Goal: Find specific page/section: Find specific page/section

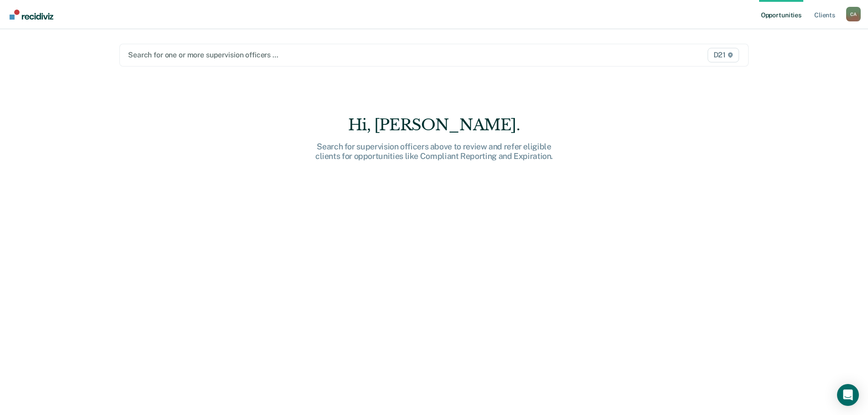
click at [200, 59] on div at bounding box center [342, 55] width 428 height 10
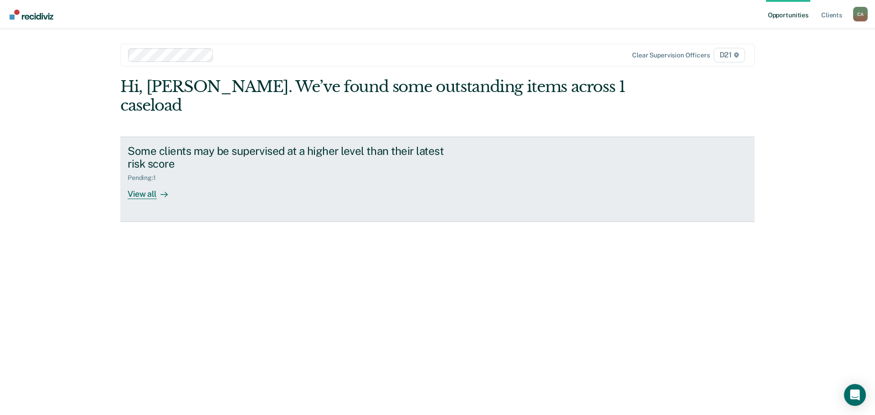
click at [154, 190] on div "View all" at bounding box center [153, 191] width 51 height 18
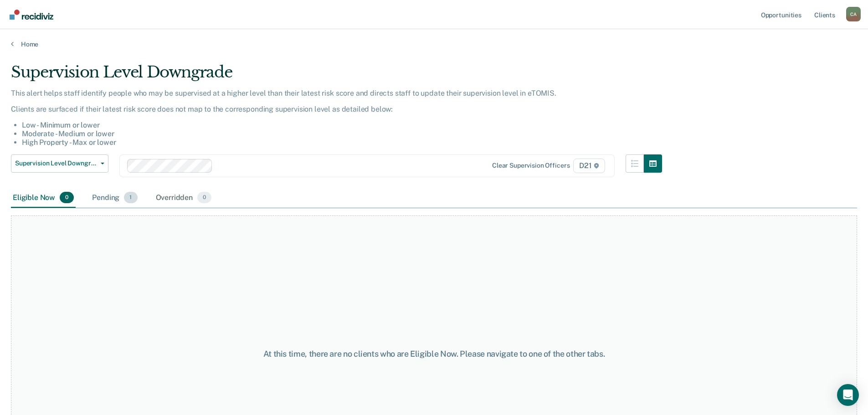
click at [105, 204] on div "Pending 1" at bounding box center [114, 198] width 49 height 20
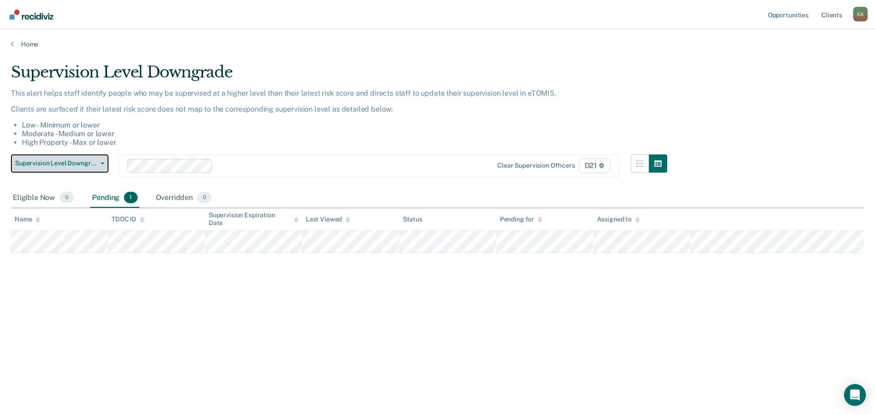
click at [97, 167] on button "Supervision Level Downgrade" at bounding box center [59, 163] width 97 height 18
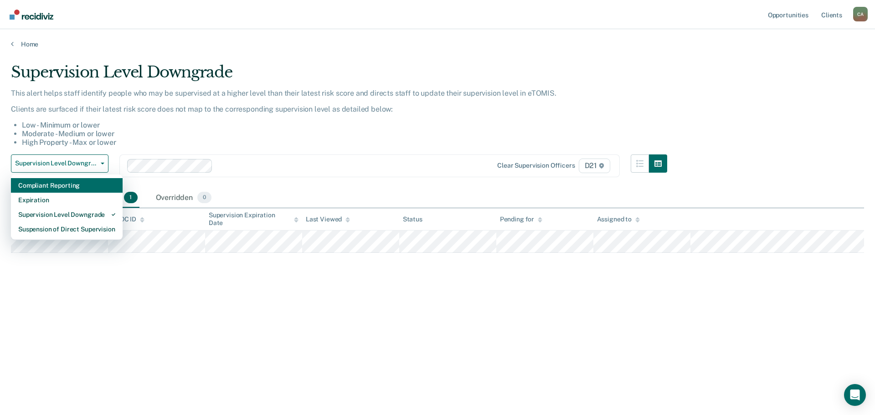
click at [84, 190] on div "Compliant Reporting" at bounding box center [66, 185] width 97 height 15
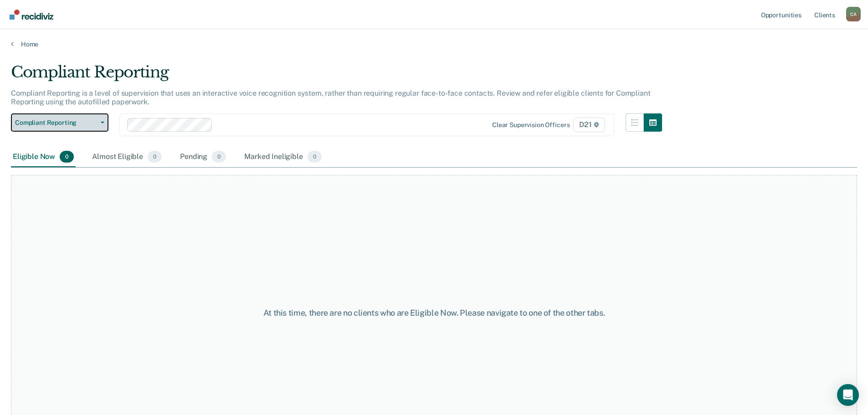
click at [94, 130] on button "Compliant Reporting" at bounding box center [59, 122] width 97 height 18
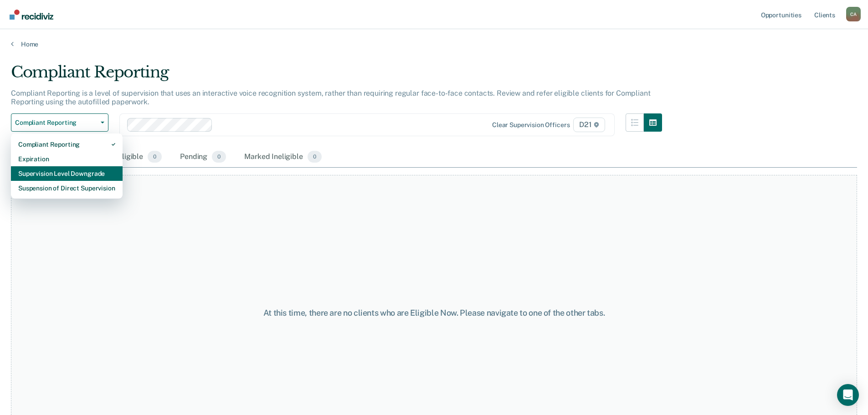
click at [84, 166] on div "Supervision Level Downgrade" at bounding box center [66, 173] width 97 height 15
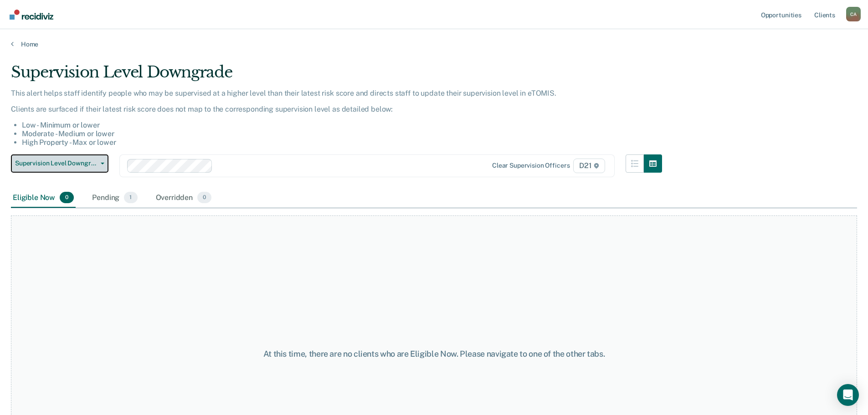
click at [81, 164] on span "Supervision Level Downgrade" at bounding box center [56, 163] width 82 height 8
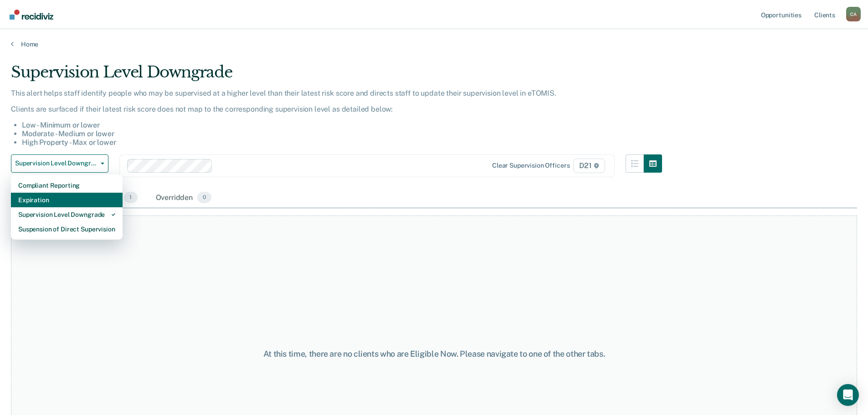
click at [83, 206] on div "Expiration" at bounding box center [66, 200] width 97 height 15
